Goal: Task Accomplishment & Management: Complete application form

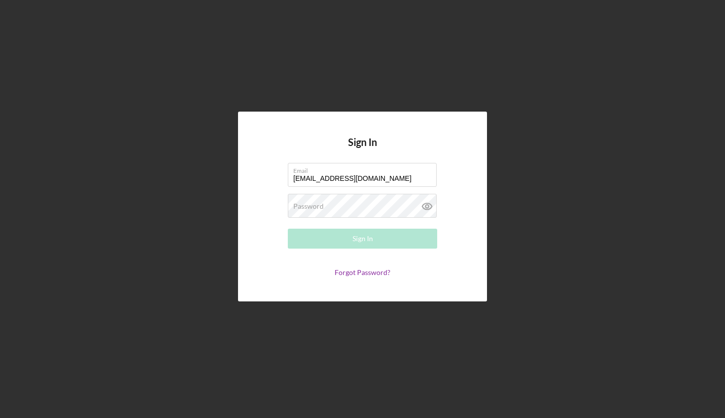
type input "[EMAIL_ADDRESS][DOMAIN_NAME]"
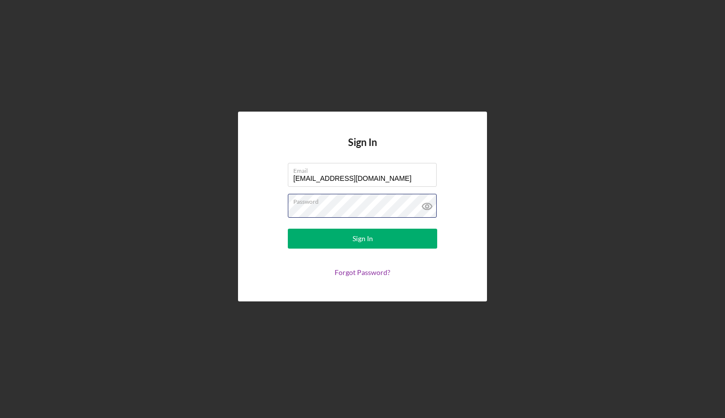
click at [362, 238] on button "Sign In" at bounding box center [362, 238] width 149 height 20
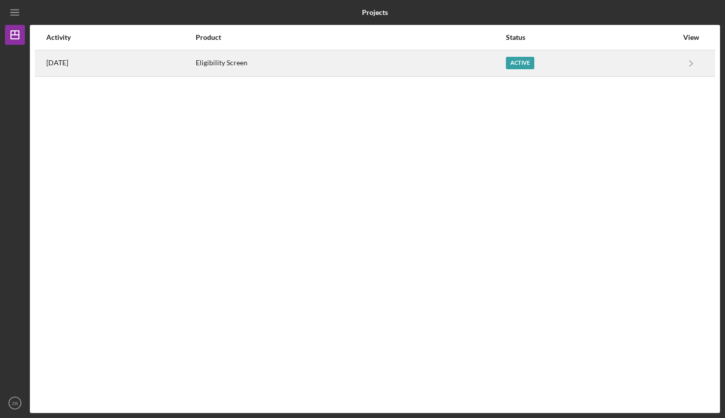
click at [435, 61] on div "Eligibility Screen" at bounding box center [350, 63] width 309 height 25
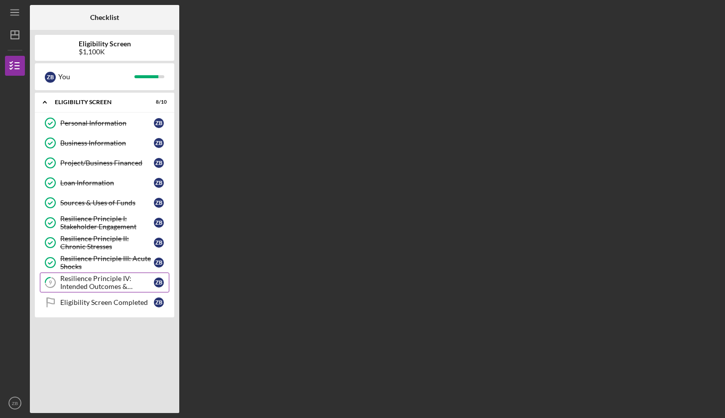
click at [109, 283] on div "Resilience Principle IV: Intended Outcomes & Measures Defined" at bounding box center [107, 282] width 94 height 16
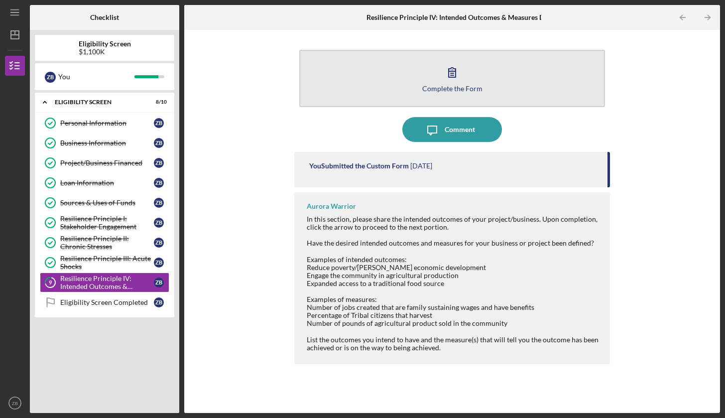
click at [440, 85] on div "Complete the Form" at bounding box center [452, 88] width 60 height 7
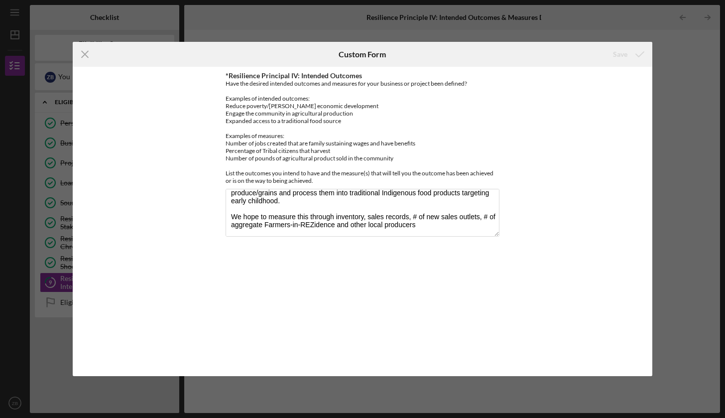
scroll to position [64, 0]
click at [688, 68] on div "Icon/Menu Close Custom Form Save *Resilience Principal IV: Intended Outcomes Ha…" at bounding box center [362, 209] width 725 height 418
click at [86, 47] on icon "Icon/Menu Close" at bounding box center [85, 54] width 25 height 25
